Goal: Transaction & Acquisition: Purchase product/service

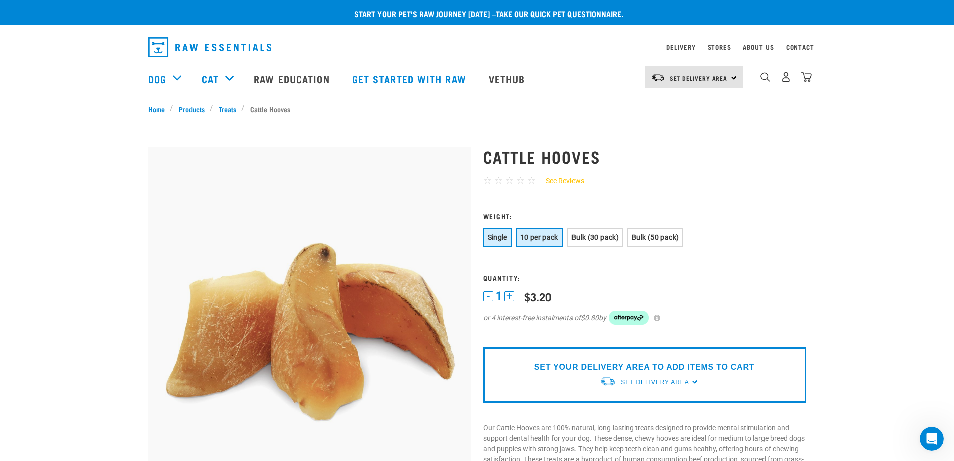
click at [543, 237] on span "10 per pack" at bounding box center [540, 237] width 38 height 8
click at [726, 49] on link "Stores" at bounding box center [720, 47] width 24 height 4
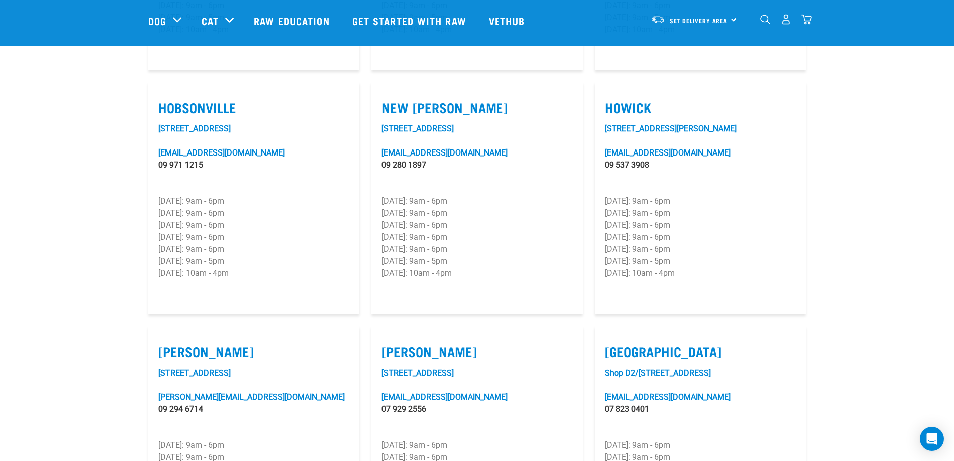
scroll to position [652, 0]
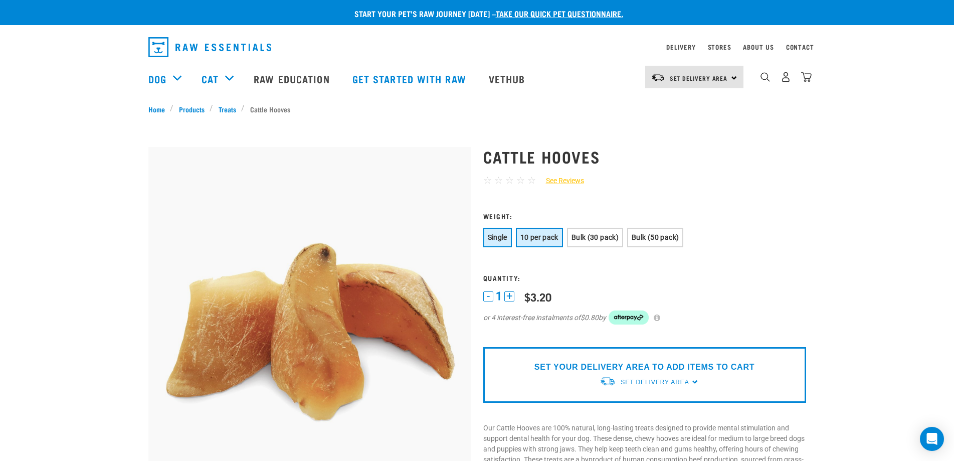
click at [551, 238] on span "10 per pack" at bounding box center [540, 237] width 38 height 8
click at [597, 239] on span "Bulk (30 pack)" at bounding box center [595, 237] width 47 height 8
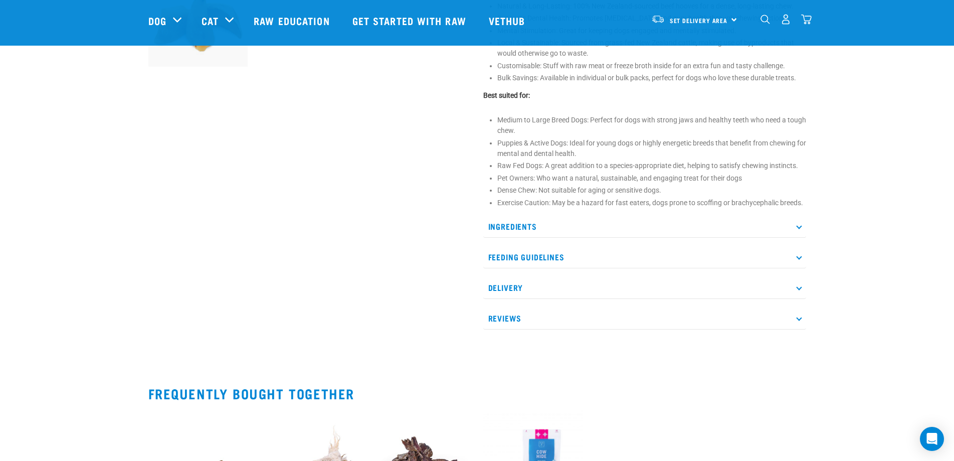
scroll to position [451, 0]
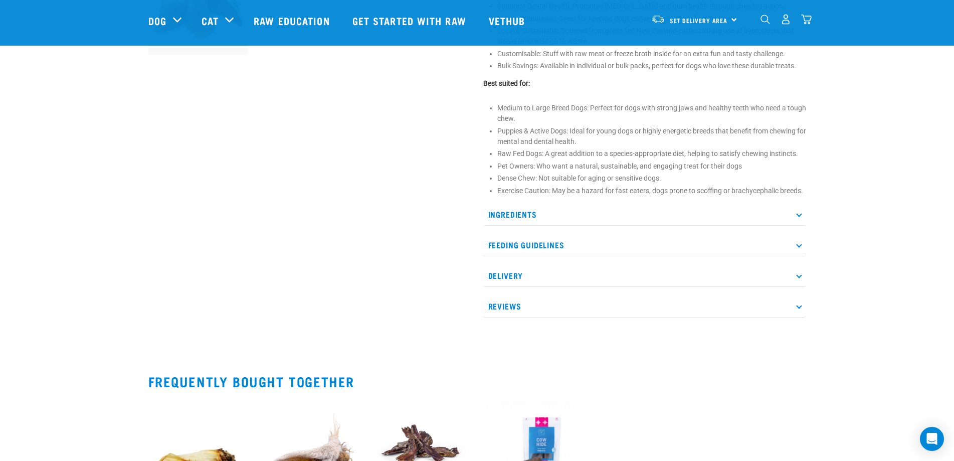
click at [541, 240] on p "Feeding Guidelines" at bounding box center [644, 245] width 323 height 23
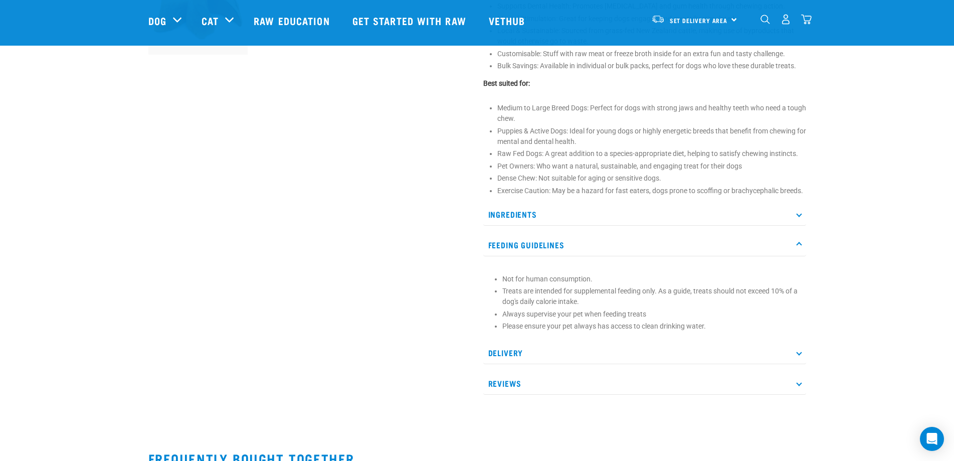
scroll to position [552, 0]
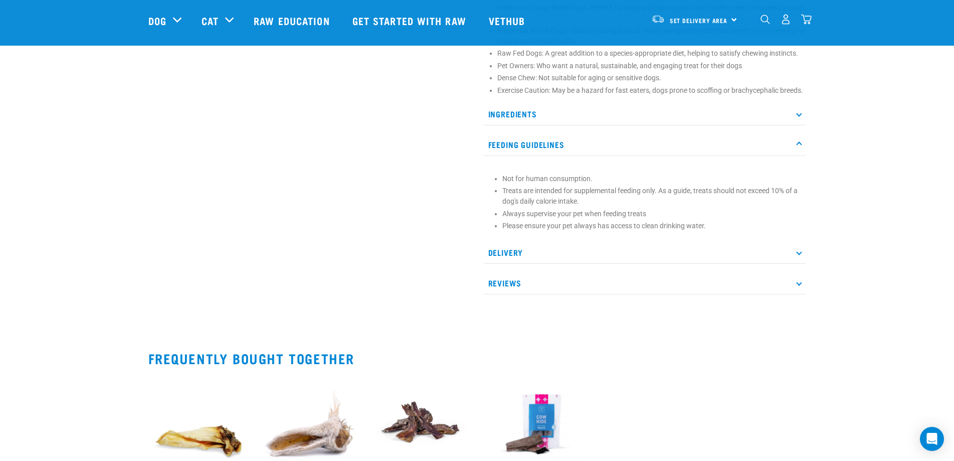
click at [504, 254] on p "Delivery" at bounding box center [644, 252] width 323 height 23
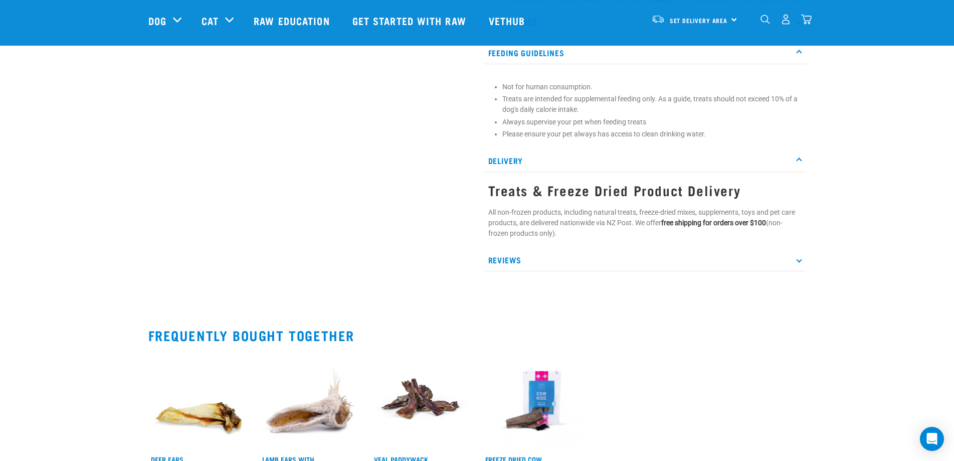
scroll to position [652, 0]
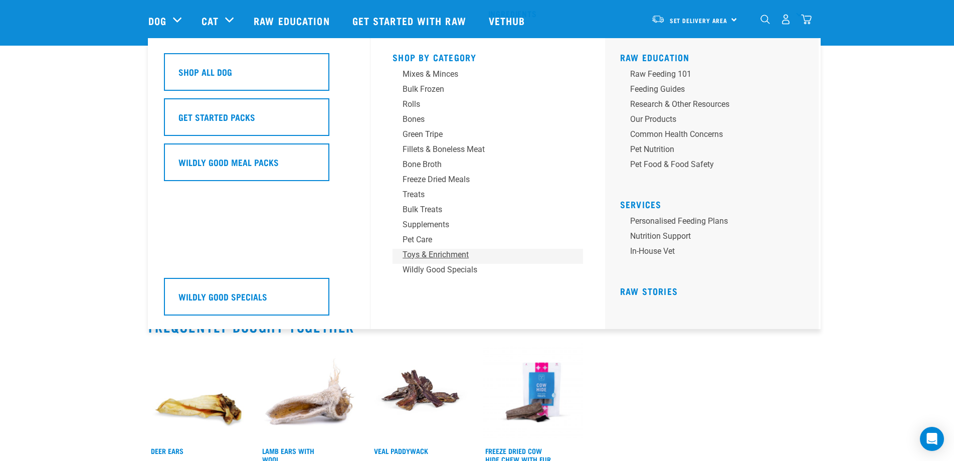
click at [441, 255] on div "Toys & Enrichment" at bounding box center [481, 255] width 156 height 12
